Goal: Task Accomplishment & Management: Manage account settings

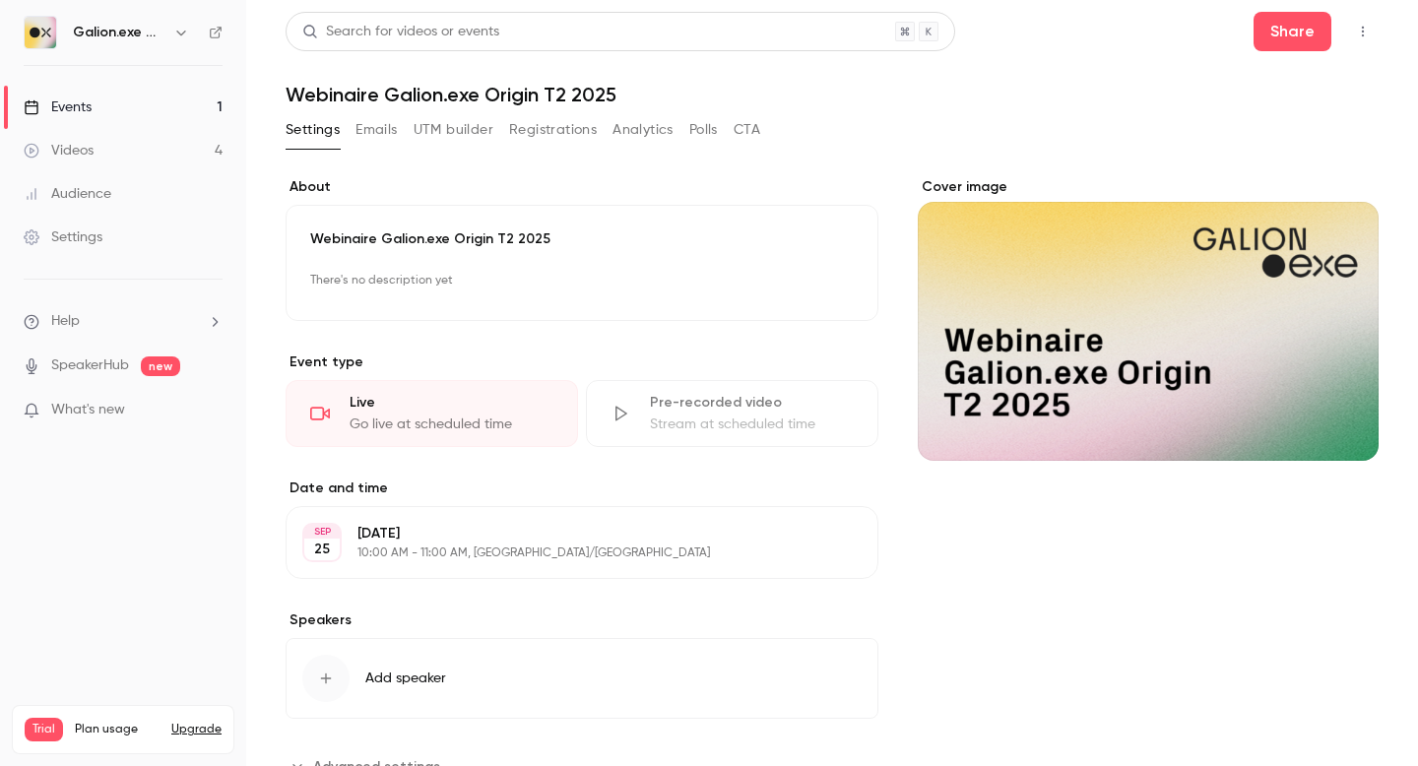
click at [382, 130] on button "Emails" at bounding box center [376, 130] width 41 height 32
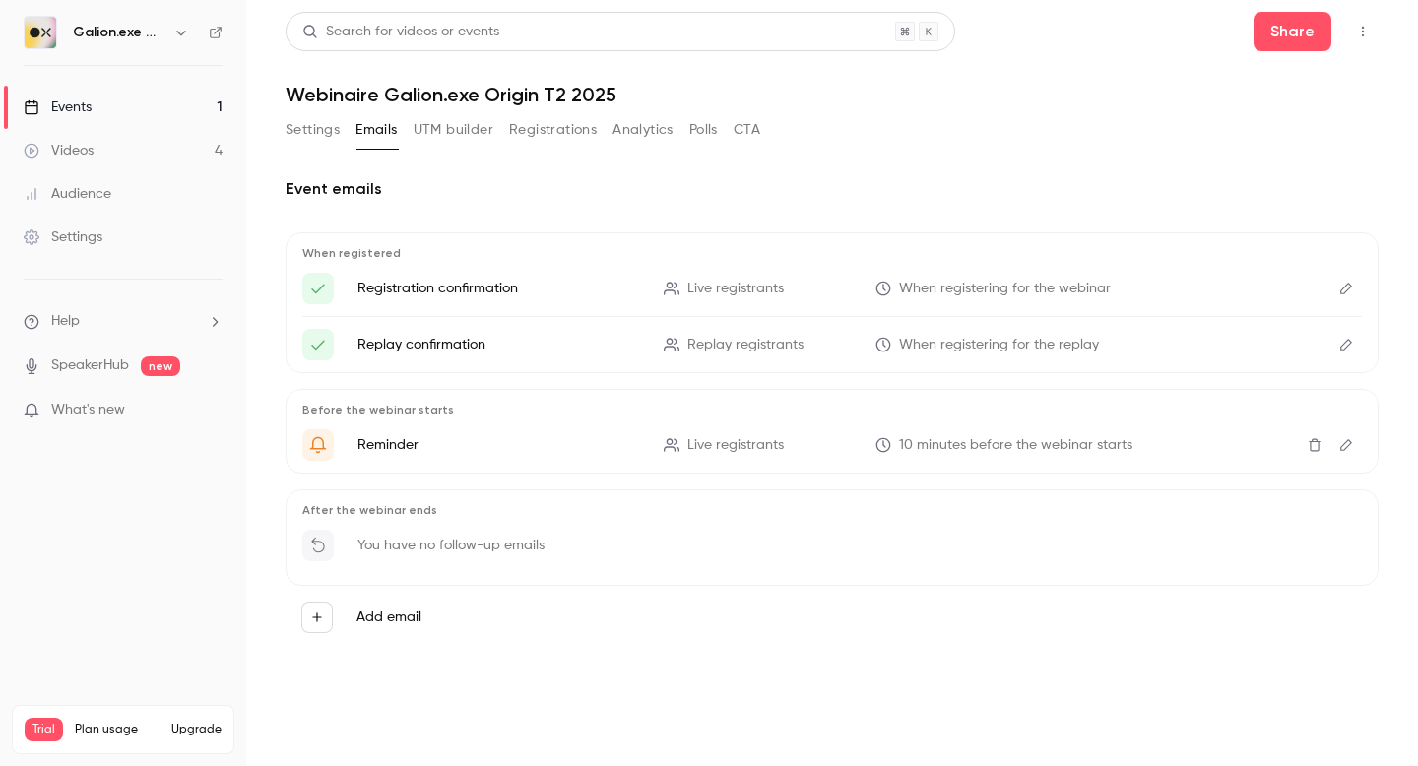
click at [1352, 293] on icon "Edit" at bounding box center [1346, 289] width 16 height 14
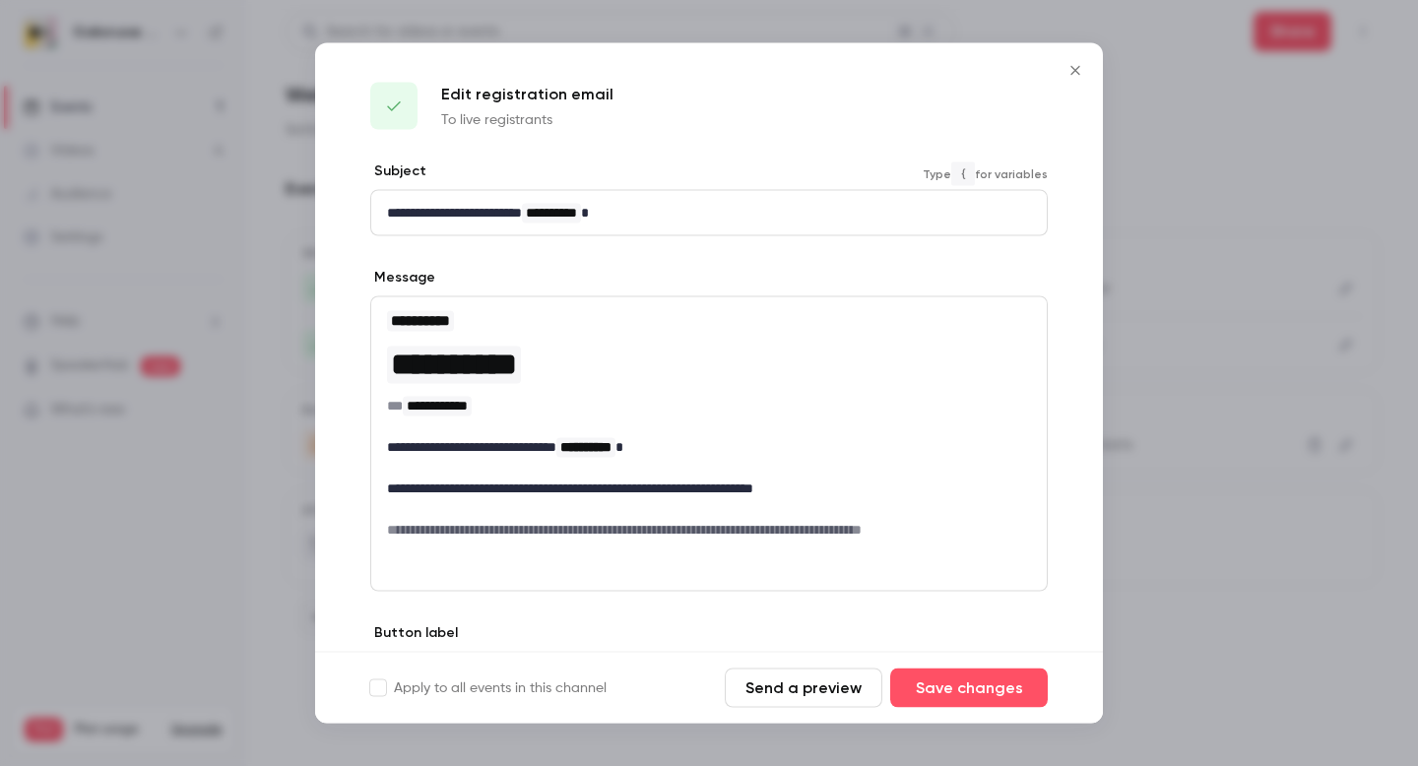
click at [507, 217] on p "**********" at bounding box center [709, 213] width 644 height 21
click at [1077, 71] on icon "Close" at bounding box center [1074, 70] width 9 height 9
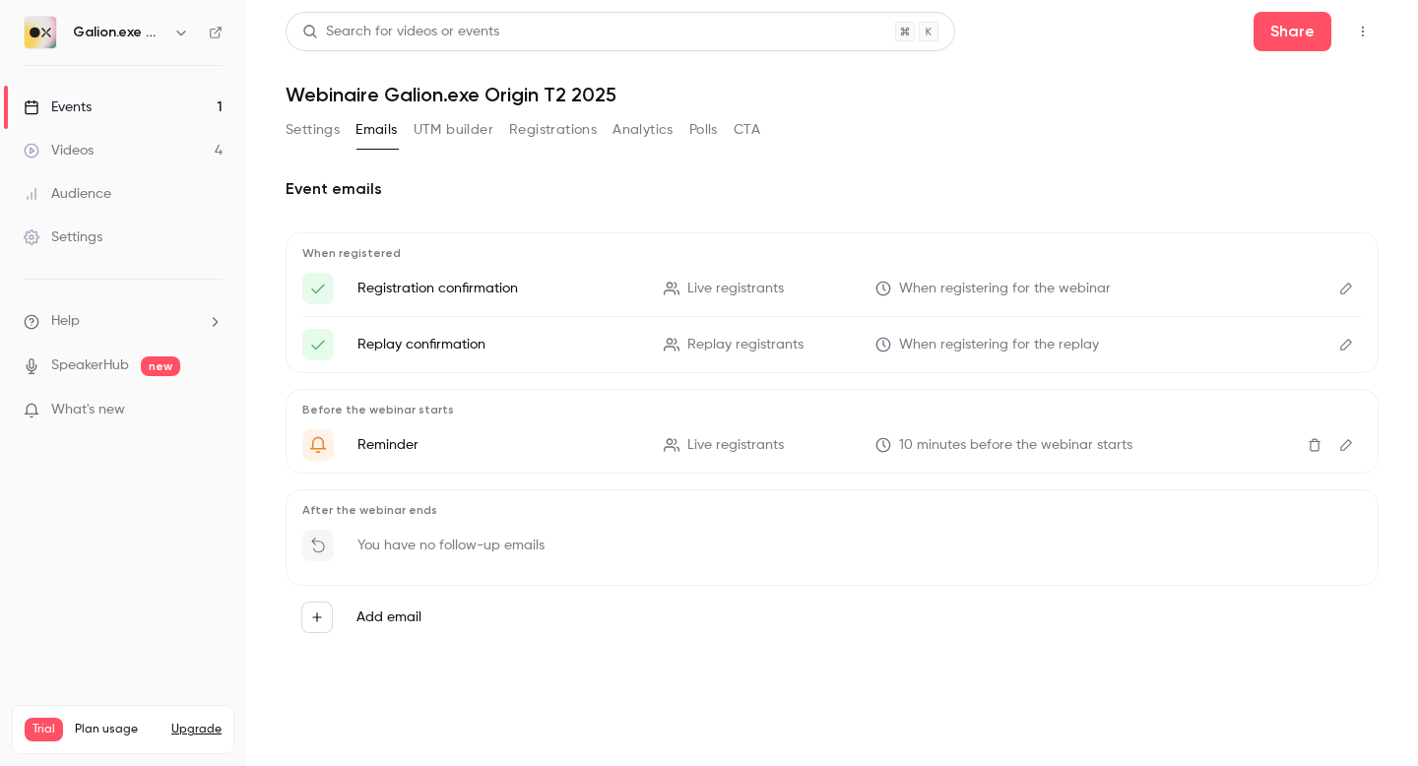
click at [1346, 288] on icon "Edit" at bounding box center [1346, 289] width 16 height 14
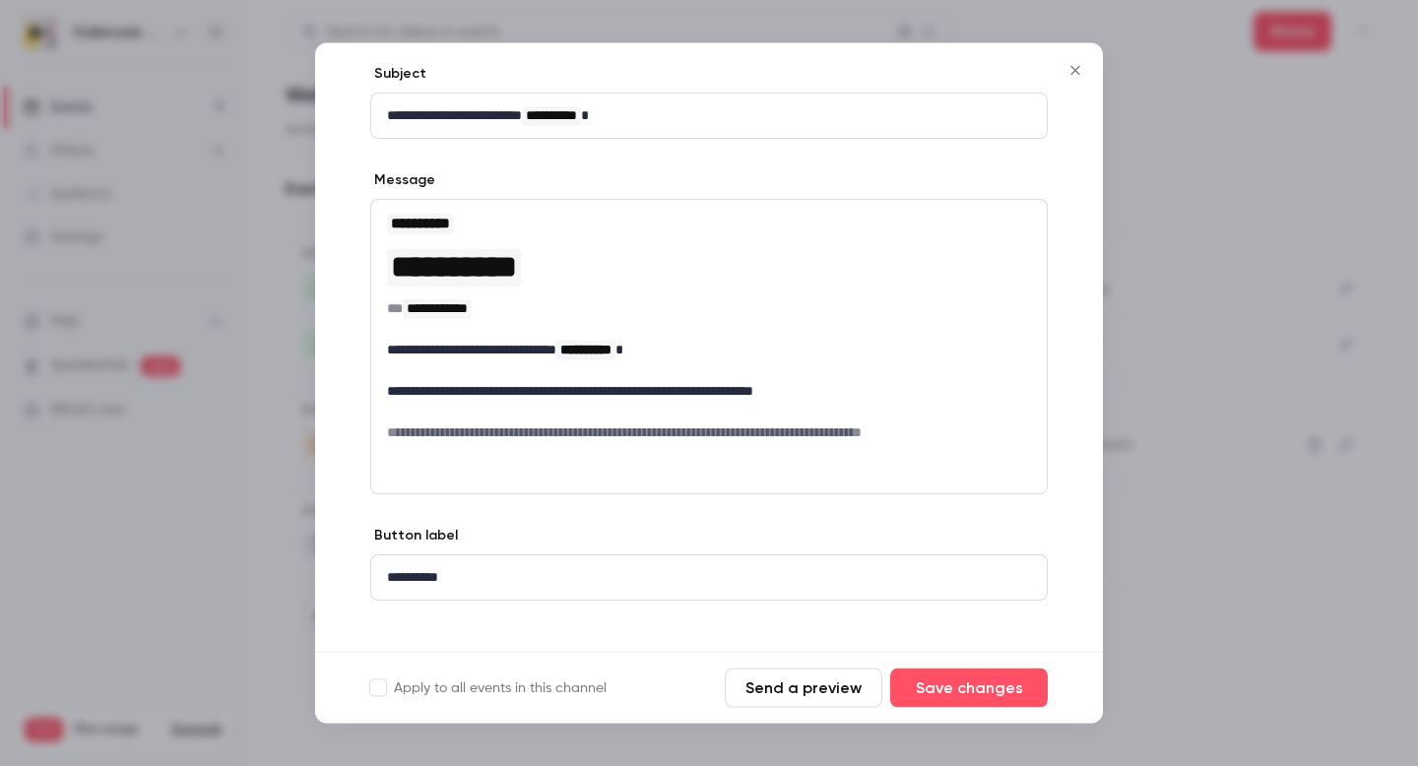
scroll to position [117, 0]
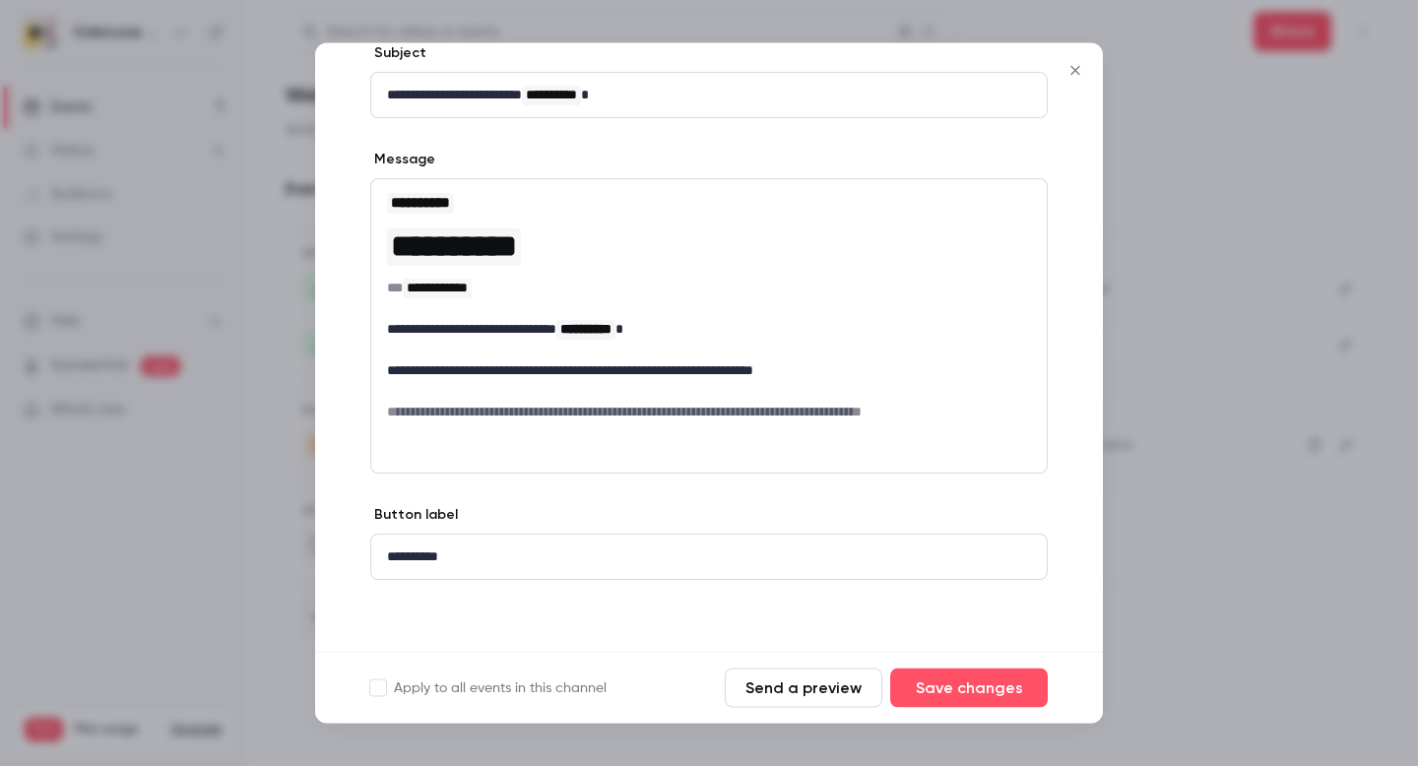
click at [1077, 70] on icon "Close" at bounding box center [1076, 71] width 24 height 16
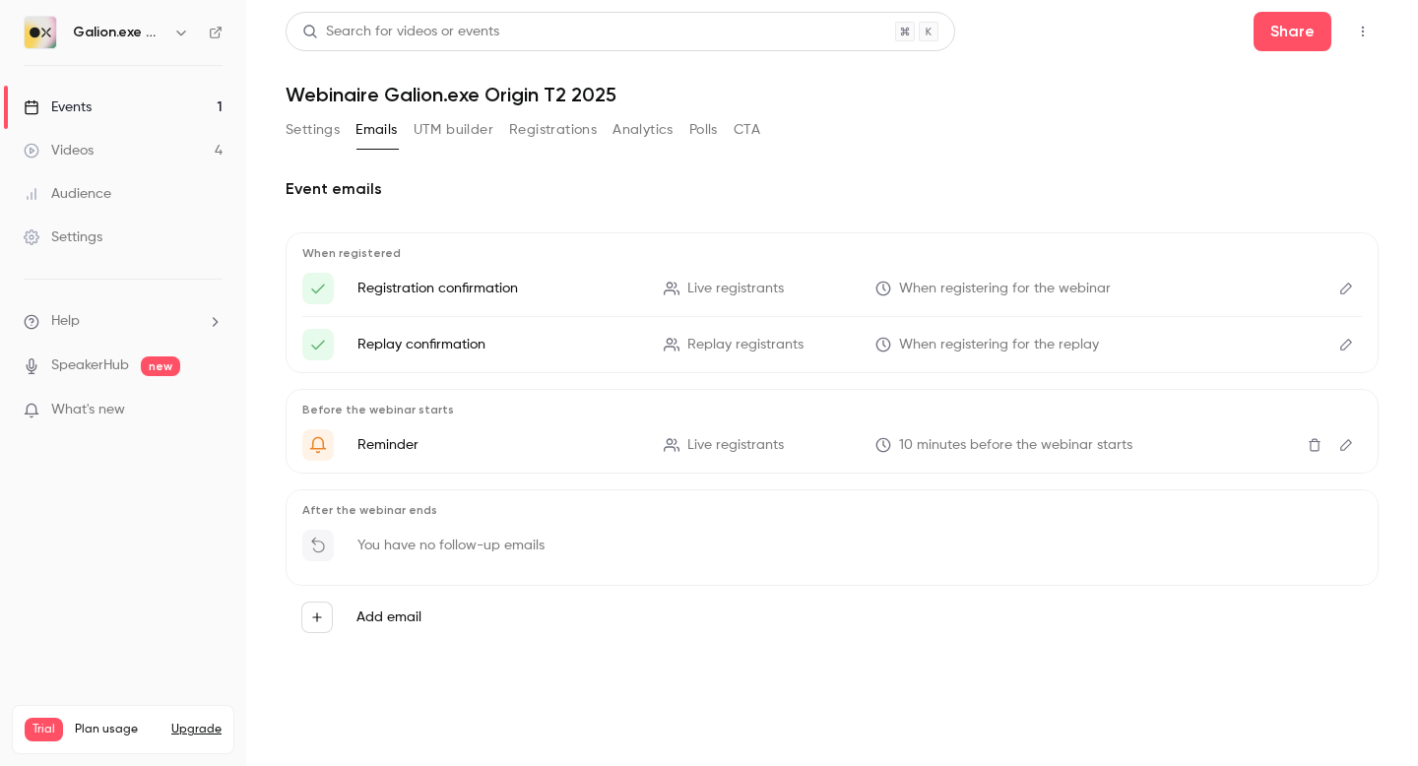
click at [316, 620] on icon "button" at bounding box center [316, 617] width 9 height 9
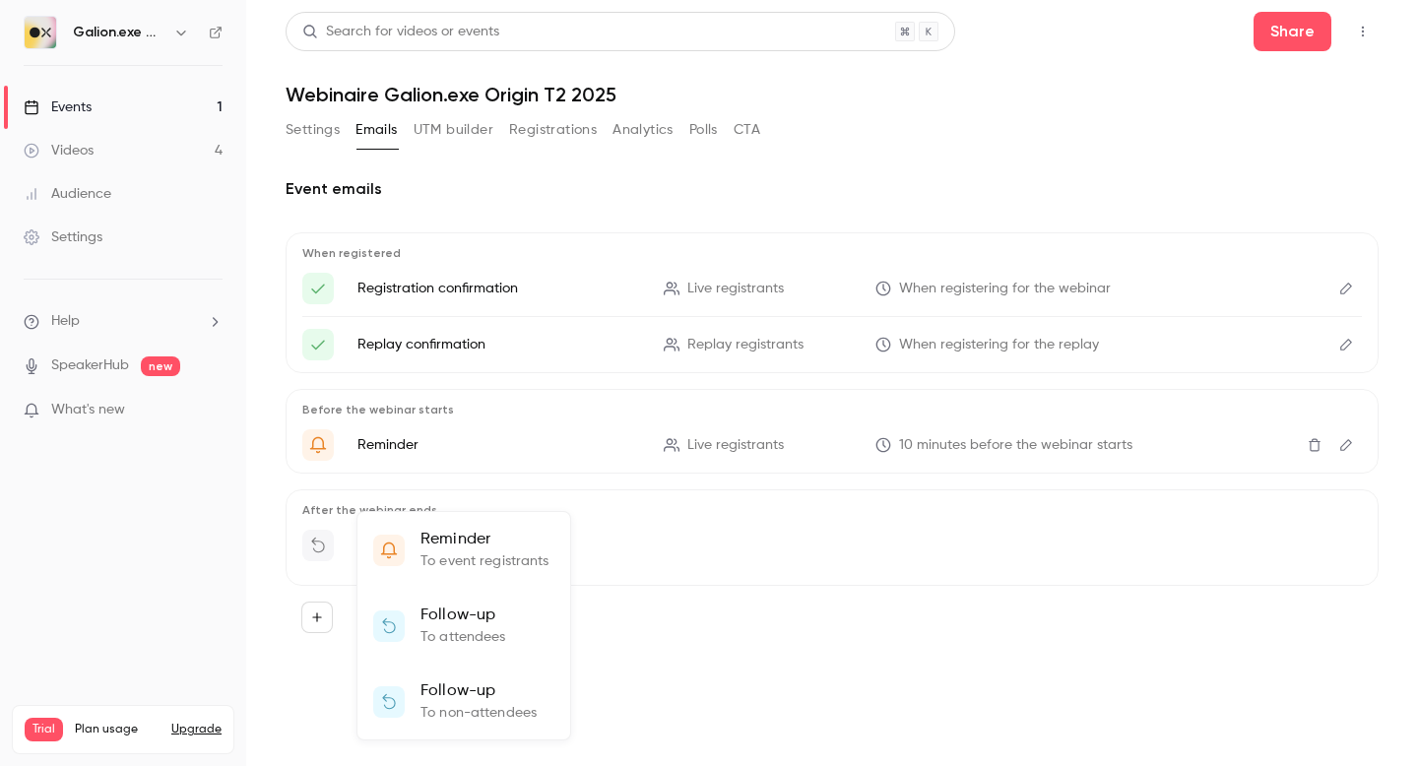
click at [690, 645] on div at bounding box center [709, 383] width 1418 height 766
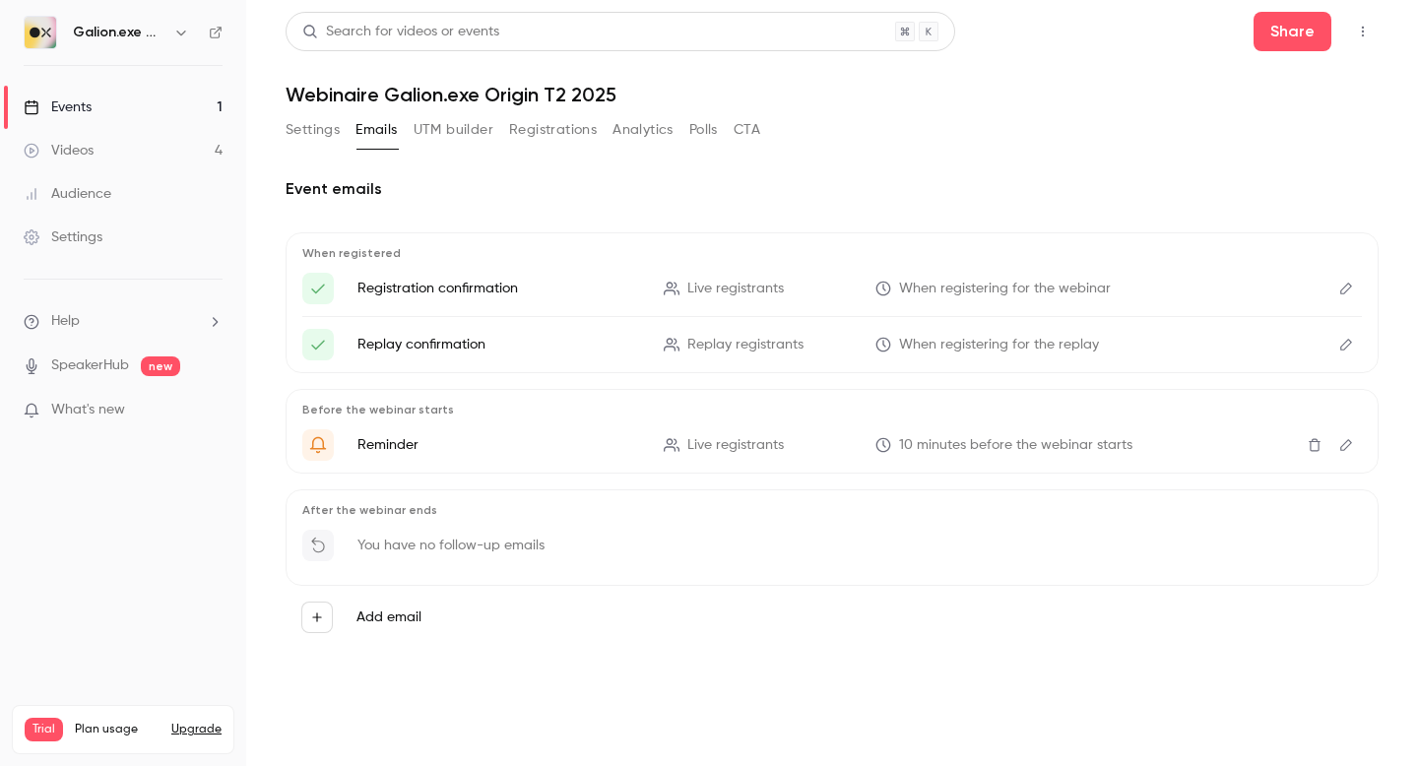
click at [177, 107] on link "Events 1" at bounding box center [123, 107] width 246 height 43
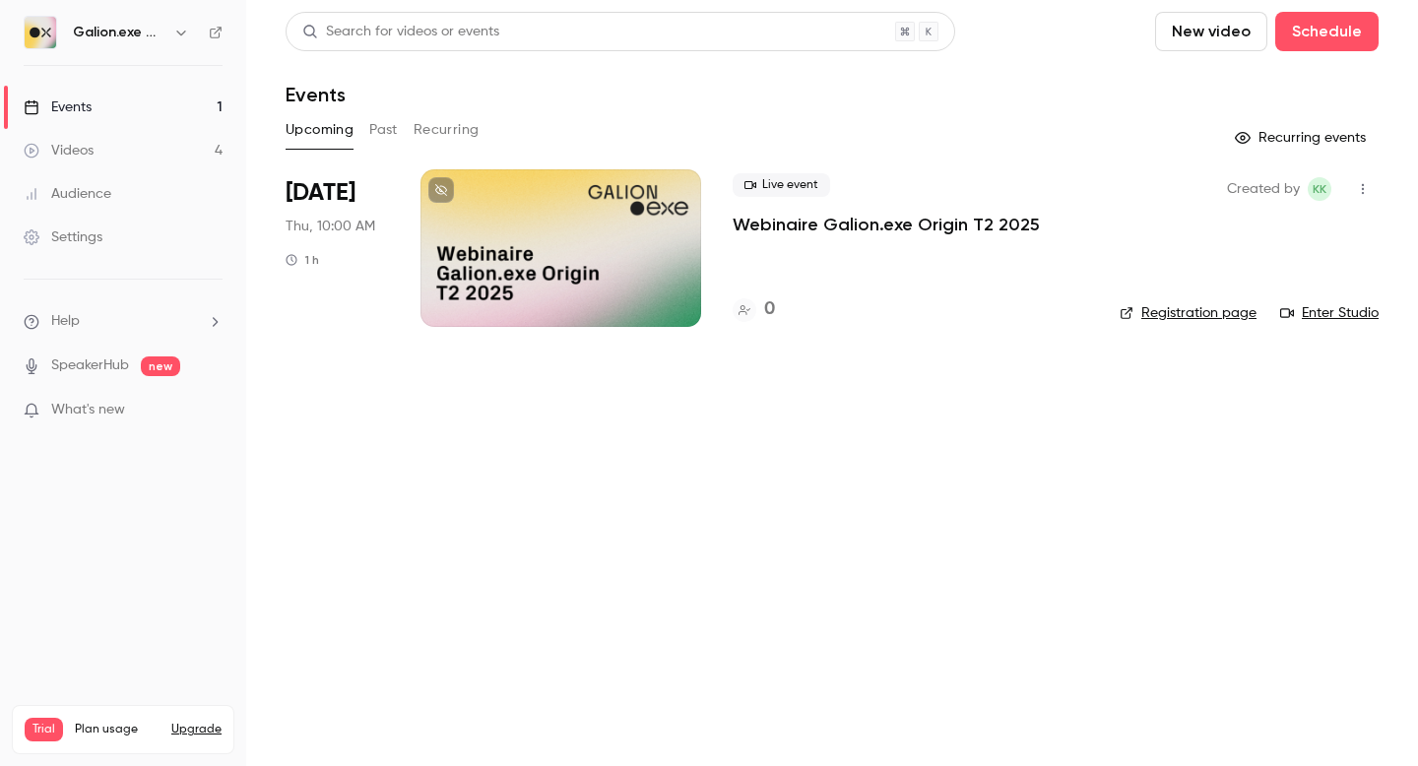
click at [1364, 188] on icon "button" at bounding box center [1363, 189] width 16 height 14
click at [1280, 284] on div "Invite to Studio" at bounding box center [1287, 291] width 150 height 20
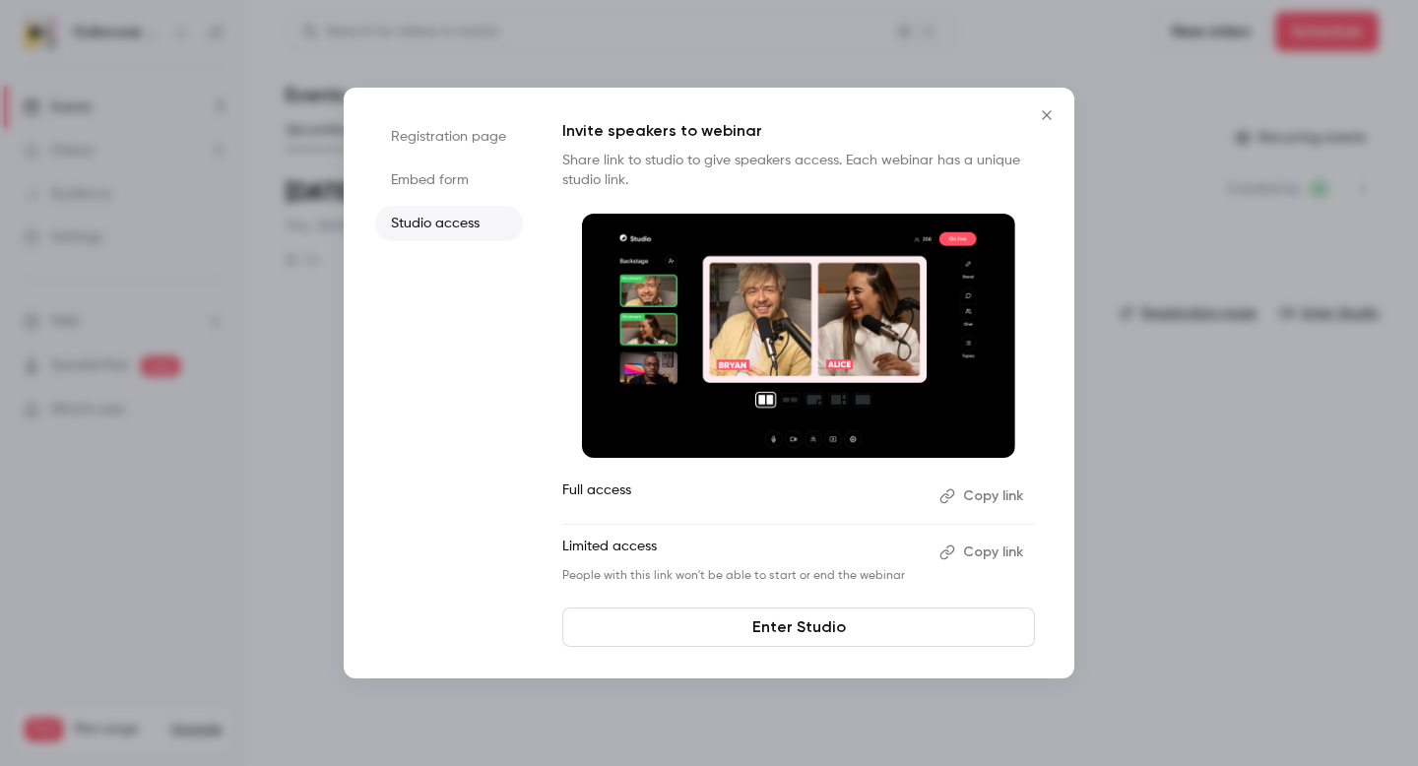
click at [1052, 108] on icon "Close" at bounding box center [1047, 115] width 24 height 16
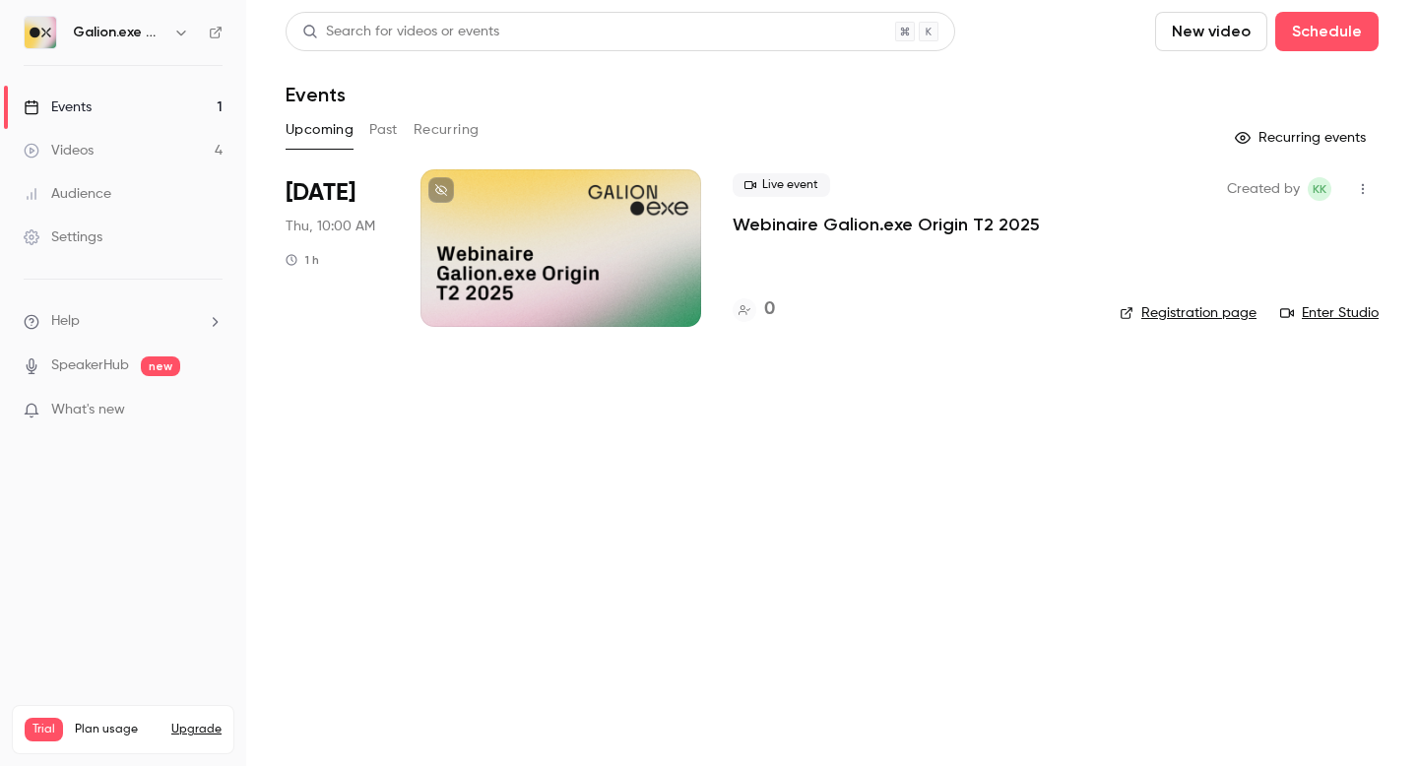
click at [1357, 189] on icon "button" at bounding box center [1363, 189] width 16 height 14
click at [1255, 226] on li "Share" at bounding box center [1271, 239] width 213 height 51
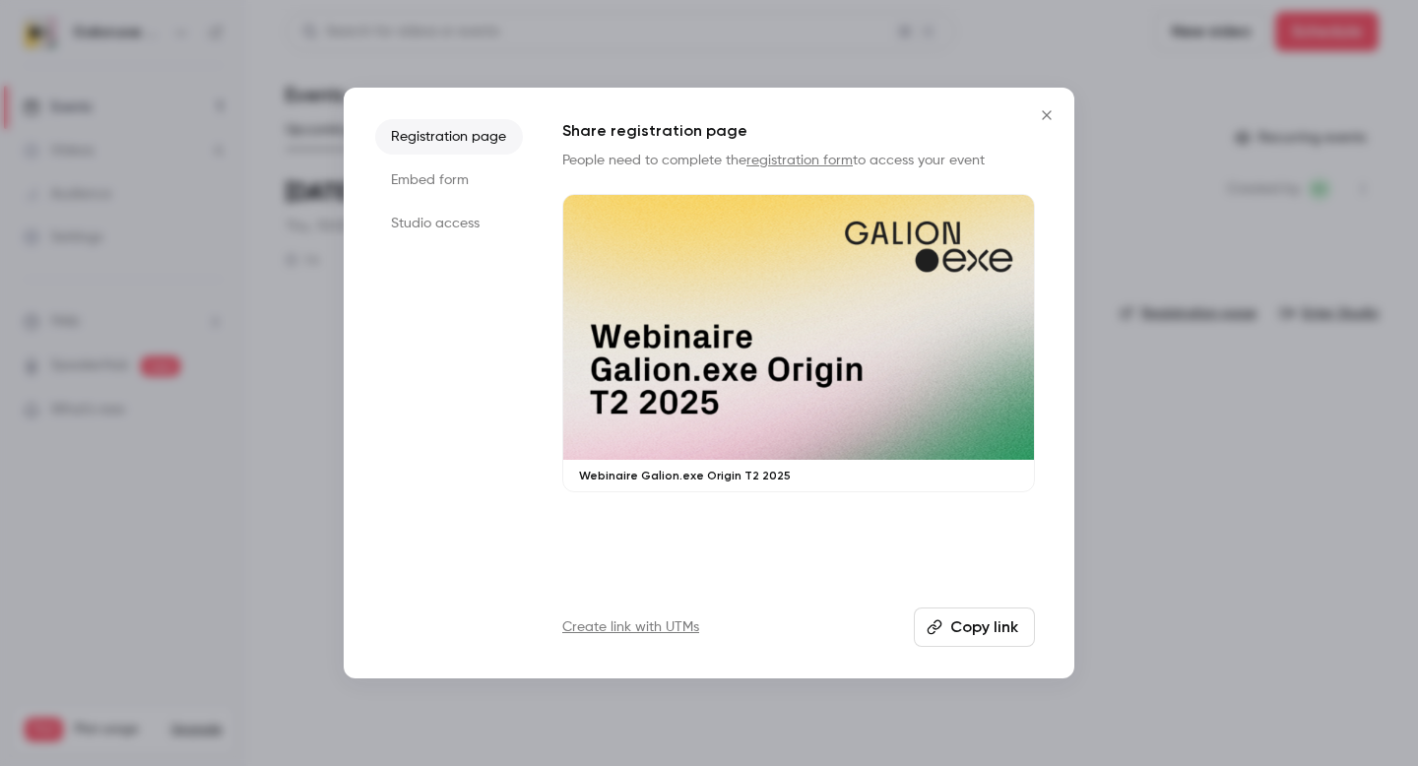
click at [1046, 116] on icon "Close" at bounding box center [1046, 114] width 9 height 9
